Goal: Find specific page/section: Find specific page/section

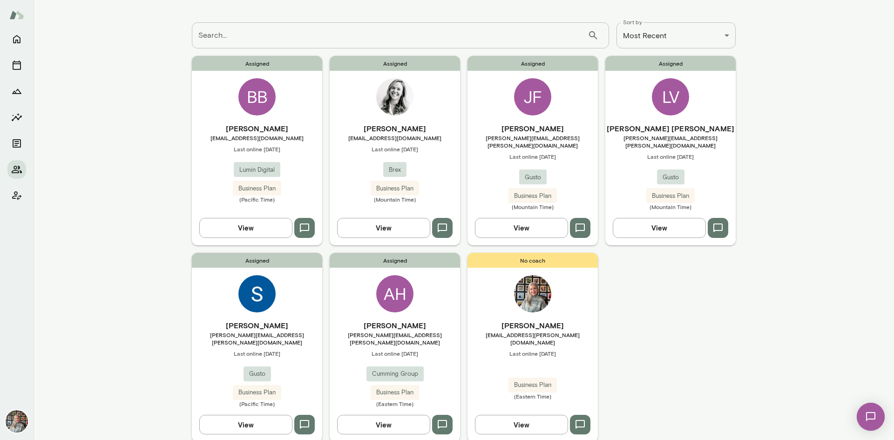
scroll to position [61, 0]
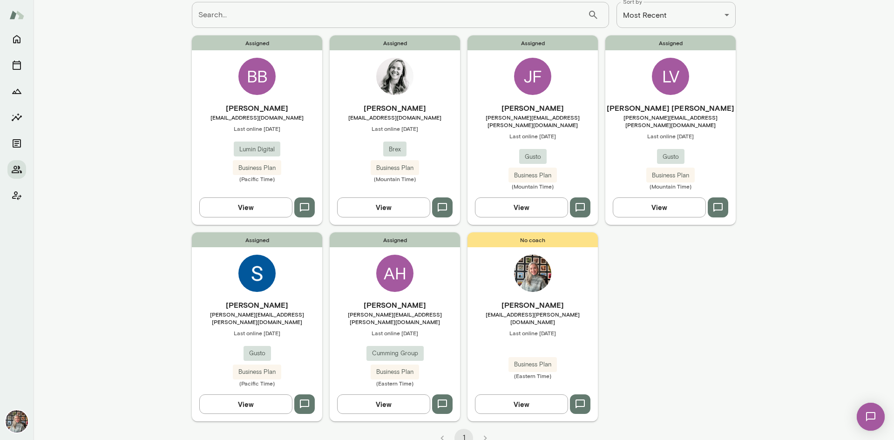
click at [385, 394] on button "View" at bounding box center [383, 404] width 93 height 20
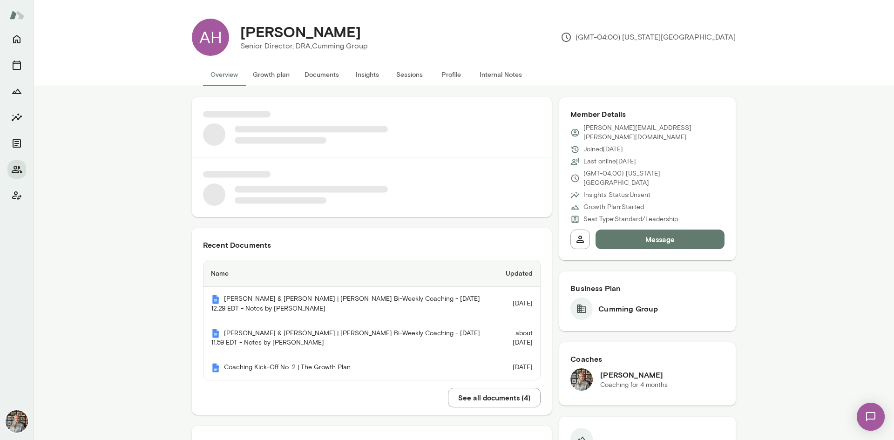
click at [406, 74] on button "Sessions" at bounding box center [409, 74] width 42 height 22
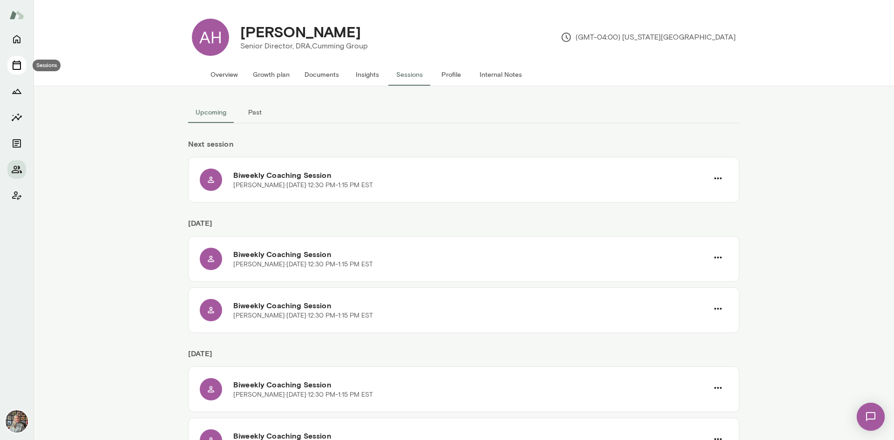
click at [15, 64] on icon "Sessions" at bounding box center [17, 65] width 8 height 9
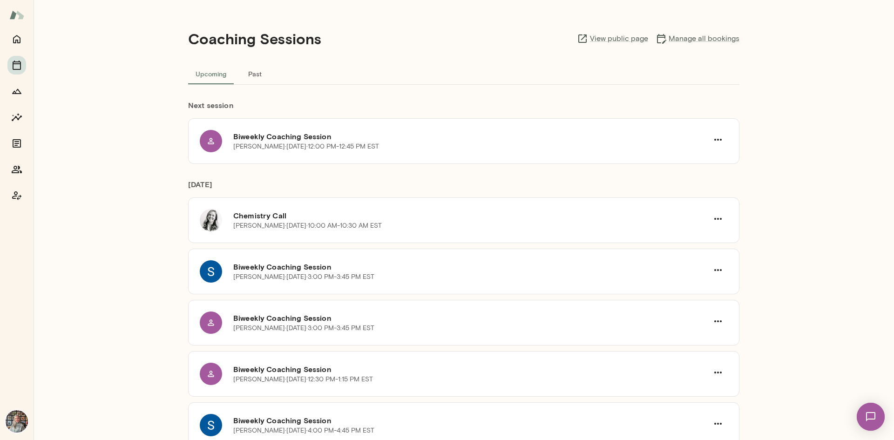
click at [253, 72] on button "Past" at bounding box center [255, 73] width 42 height 22
